Goal: Transaction & Acquisition: Purchase product/service

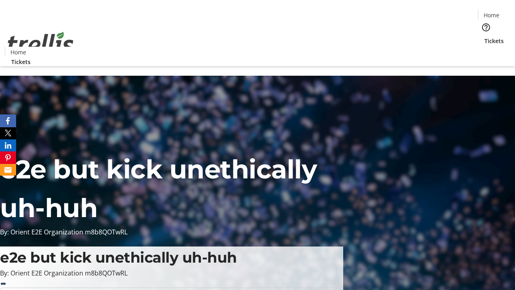
click at [485, 37] on span "Tickets" at bounding box center [494, 41] width 19 height 8
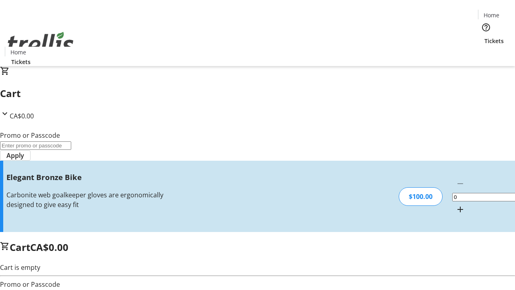
click at [456, 204] on mat-icon "Increment by one" at bounding box center [461, 209] width 10 height 10
type input "1"
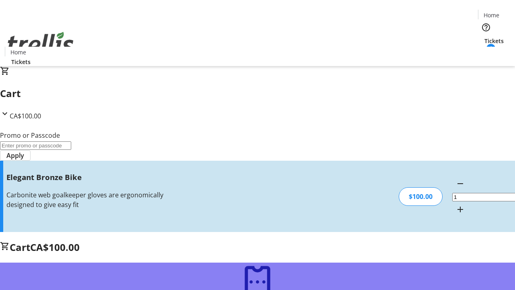
type input "FREE"
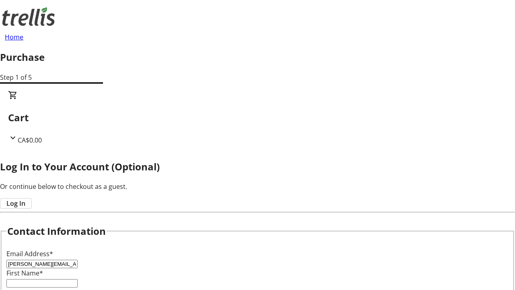
type input "[PERSON_NAME][EMAIL_ADDRESS][DOMAIN_NAME]"
type input "[PERSON_NAME]"
